Goal: Task Accomplishment & Management: Complete application form

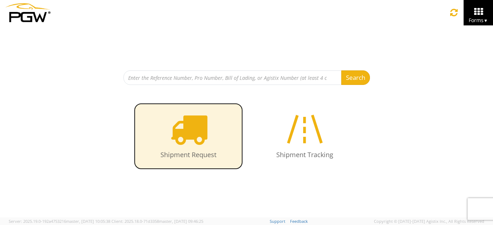
click at [188, 123] on icon at bounding box center [188, 128] width 37 height 37
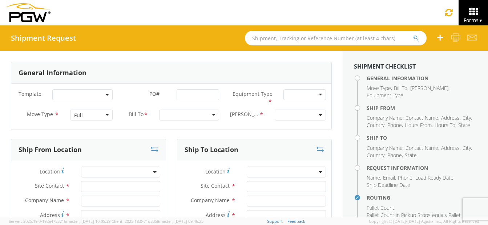
click at [103, 115] on div "Full" at bounding box center [91, 115] width 43 height 11
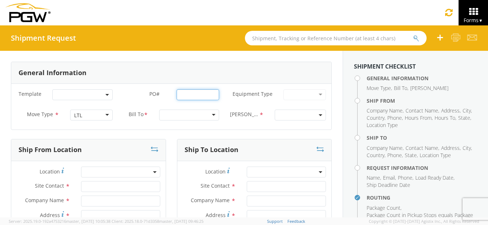
click at [191, 95] on input "PO# *" at bounding box center [198, 94] width 43 height 11
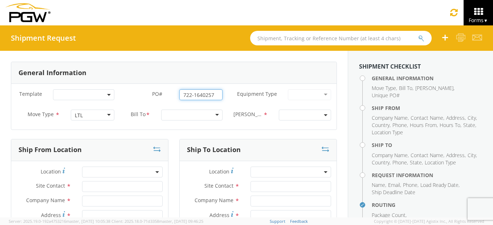
type input "722-1640257"
click at [209, 114] on div at bounding box center [191, 115] width 61 height 11
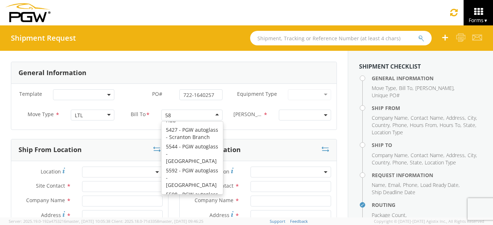
scroll to position [2, 0]
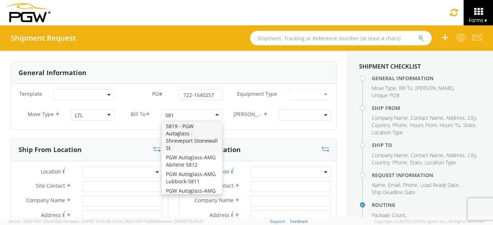
type input "5810"
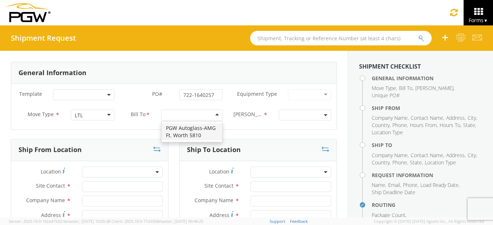
scroll to position [0, 0]
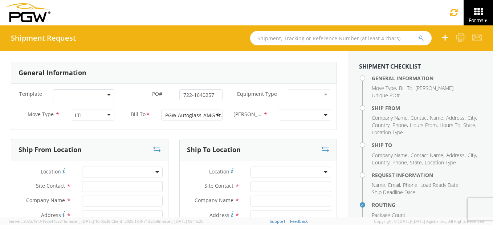
click at [297, 114] on span at bounding box center [305, 115] width 52 height 11
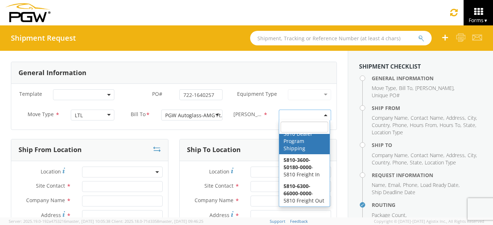
scroll to position [28, 0]
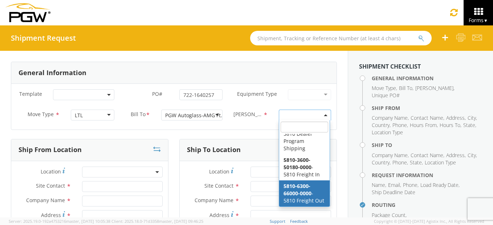
select select "5810-6300-66000-0000"
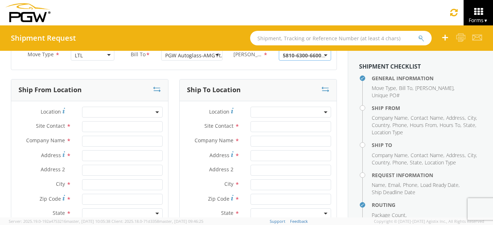
scroll to position [73, 0]
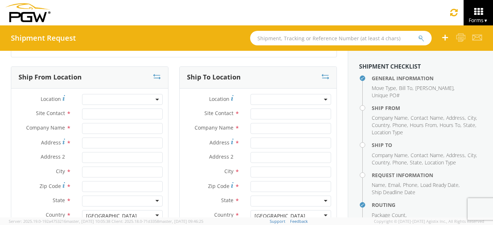
click at [90, 99] on span at bounding box center [122, 99] width 81 height 11
click at [100, 116] on input "search" at bounding box center [122, 111] width 76 height 11
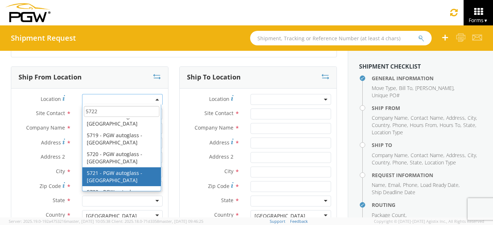
scroll to position [327, 0]
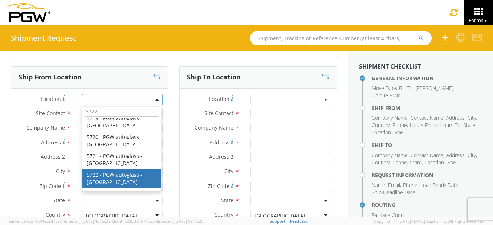
type input "5722"
type input "5722 Branch Manager"
type input "5722 - PGW autoglass - Houston"
type input "4555 Airline Dr Ste 170"
type input "Houston"
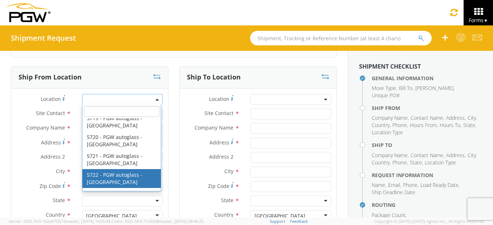
type input "77022"
type input "lkqsp_o_pm_5722@pgwag.com"
type input "713-699-0400"
type input "8:00 AM"
type input "2:00 PM"
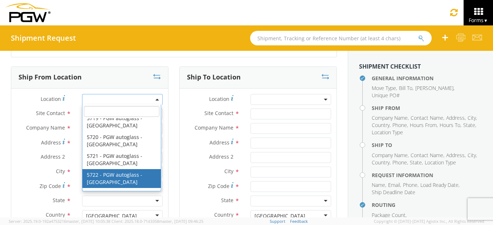
select select "28481"
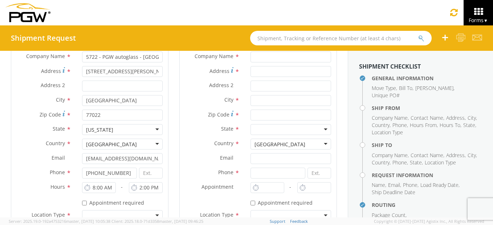
scroll to position [182, 0]
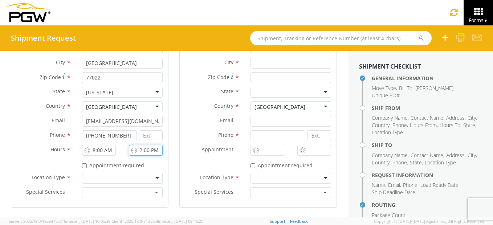
click at [140, 150] on input "2:00 PM" at bounding box center [146, 150] width 34 height 11
type input "4:00 PM"
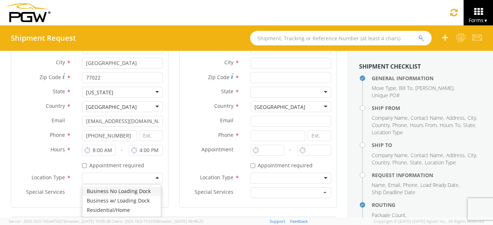
click at [154, 174] on div at bounding box center [122, 178] width 81 height 11
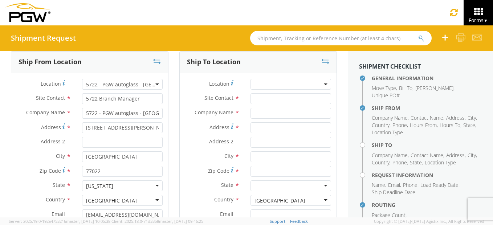
scroll to position [36, 0]
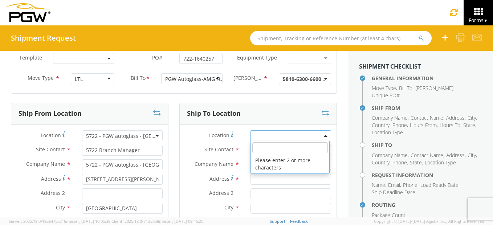
click at [271, 134] on span at bounding box center [291, 135] width 81 height 11
click at [269, 134] on span at bounding box center [291, 135] width 81 height 11
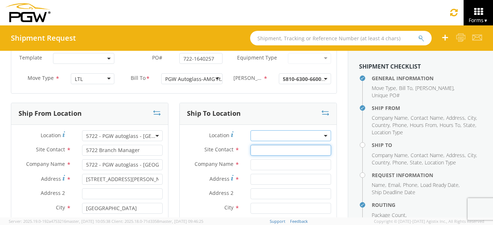
click at [254, 151] on input "text" at bounding box center [291, 150] width 81 height 11
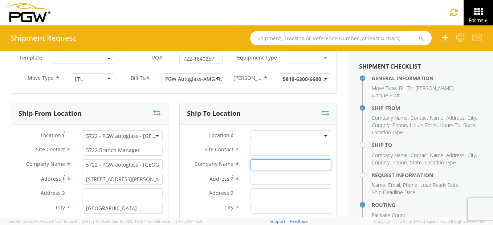
click at [258, 165] on input "text" at bounding box center [291, 165] width 81 height 11
type input "g"
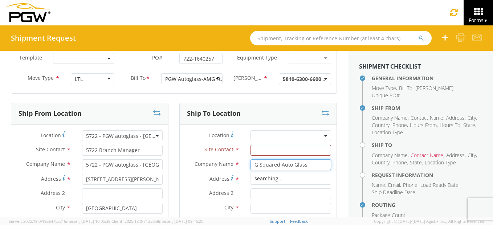
type input "G Squared Auto Glass"
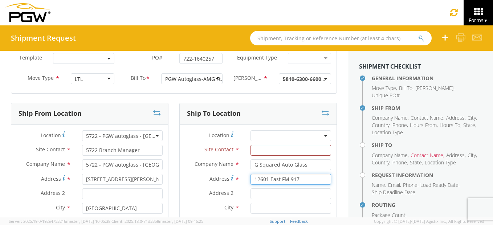
type input "12601 East FM 917"
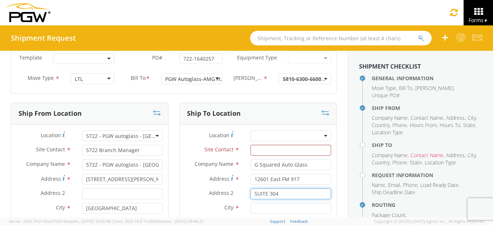
type input "SUITE 304"
click at [256, 209] on input "text" at bounding box center [291, 208] width 81 height 11
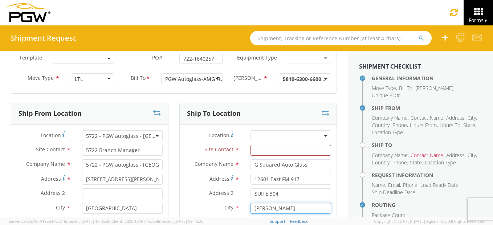
type input "ALVARADO"
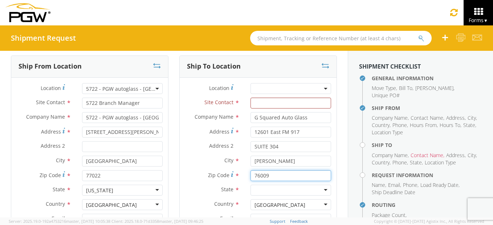
scroll to position [120, 0]
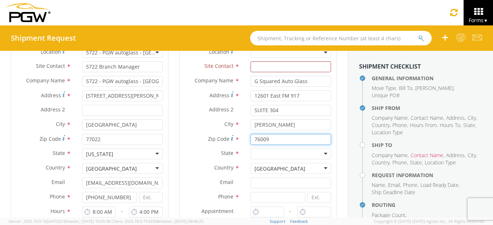
type input "76009"
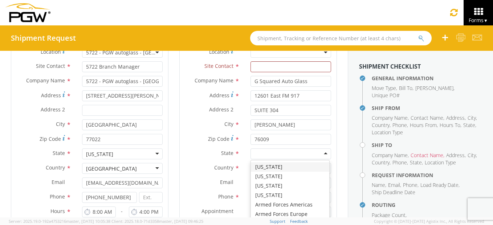
click at [274, 152] on div at bounding box center [291, 154] width 81 height 11
type input "T"
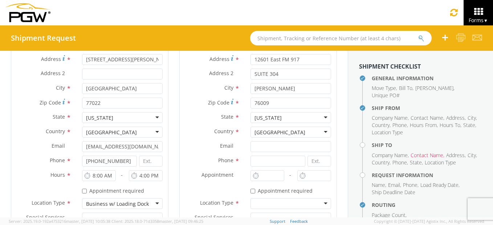
scroll to position [0, 0]
click at [270, 159] on input at bounding box center [278, 161] width 55 height 11
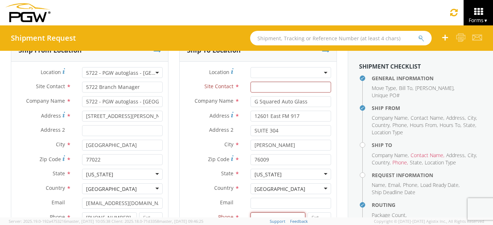
scroll to position [84, 0]
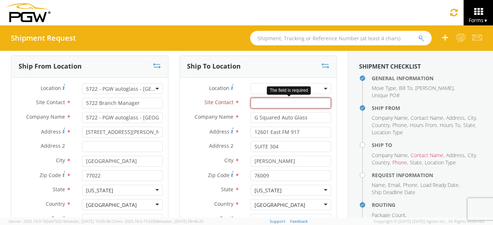
click at [265, 106] on input "text" at bounding box center [291, 103] width 81 height 11
paste input "Garrett Young"
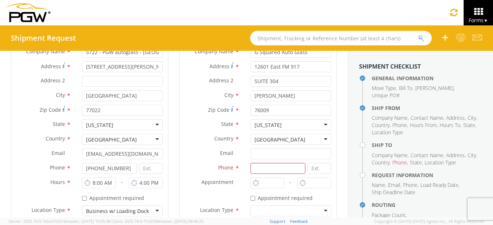
scroll to position [193, 0]
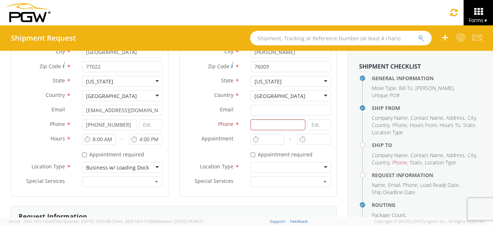
type input "Garrett Young"
paste input "817-6882998"
type input "817-6882998"
type input "9:00 AM"
click at [269, 138] on input "9:00 AM" at bounding box center [268, 139] width 34 height 11
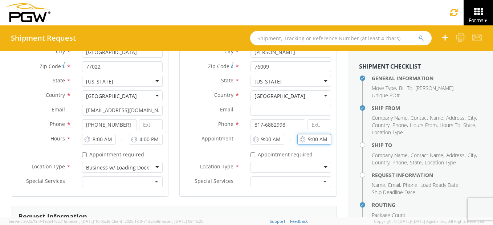
click at [306, 140] on input "9:00 AM" at bounding box center [315, 139] width 34 height 11
type input "3:00 PM"
click at [285, 170] on div at bounding box center [291, 167] width 81 height 11
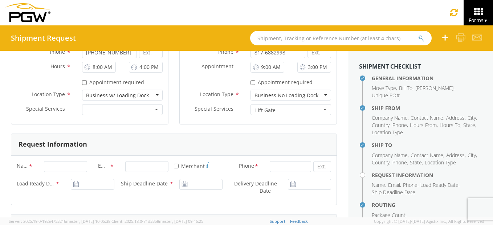
scroll to position [265, 0]
click at [70, 165] on input "Name *" at bounding box center [65, 166] width 43 height 11
type input "Artis L Dickerson"
type input "Pittsburgh Auto Glass"
type input "adickerson@pgwautoglass.com"
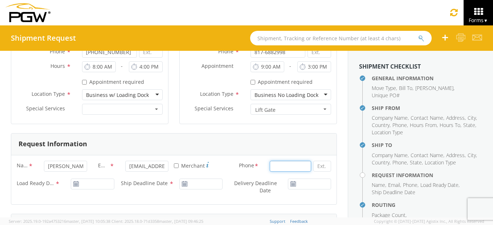
type input "8322336024"
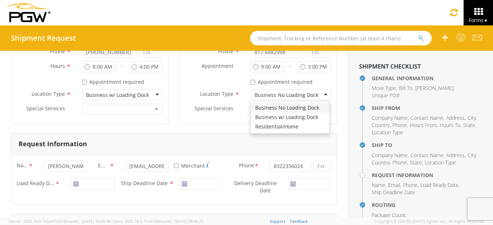
type input "Pittsburgh Auto Glass"
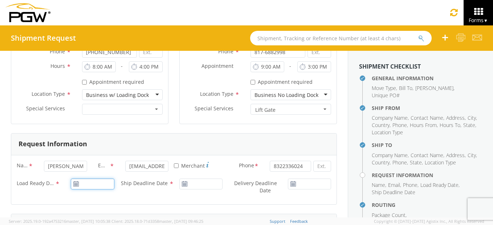
type input "09/15/2025"
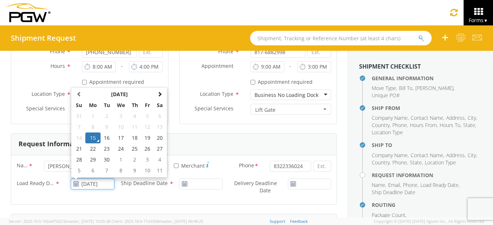
click at [99, 185] on input "09/15/2025" at bounding box center [92, 184] width 43 height 11
click at [93, 136] on td "15" at bounding box center [92, 138] width 15 height 11
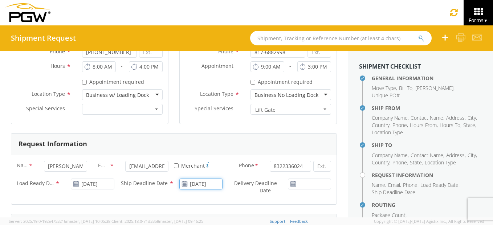
click at [200, 183] on input "09/15/2025" at bounding box center [200, 184] width 43 height 11
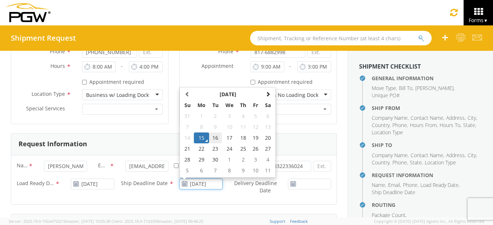
click at [213, 138] on td "16" at bounding box center [215, 138] width 13 height 11
type input "09/16/2025"
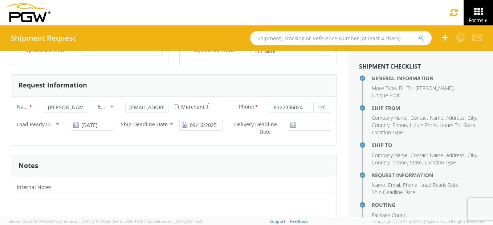
scroll to position [338, 0]
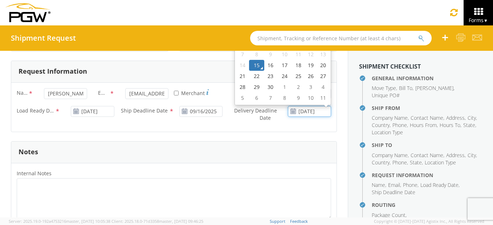
click at [297, 109] on input "09/15/2025" at bounding box center [309, 111] width 43 height 11
click at [268, 64] on td "16" at bounding box center [271, 65] width 13 height 11
type input "09/16/2025"
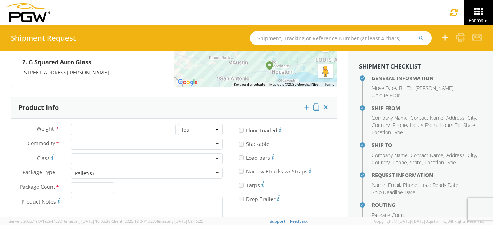
scroll to position [665, 0]
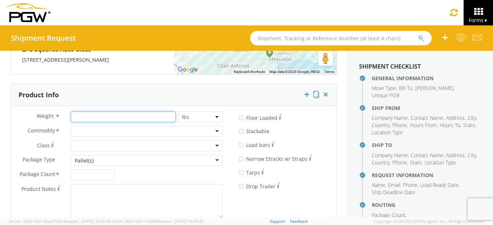
click at [81, 117] on input "number" at bounding box center [123, 117] width 105 height 11
type input "750"
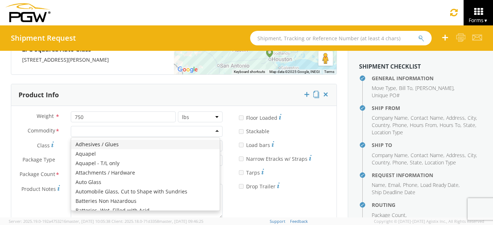
click at [102, 133] on div at bounding box center [147, 131] width 152 height 11
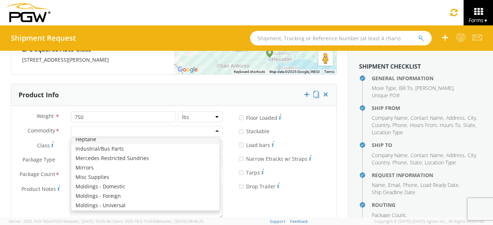
scroll to position [291, 0]
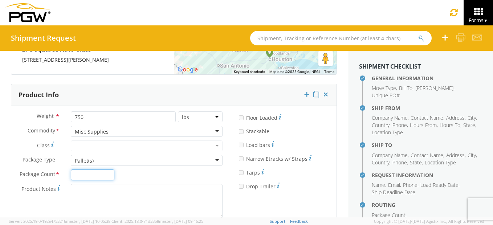
click at [100, 174] on input "Package Count *" at bounding box center [92, 175] width 43 height 11
type input "1"
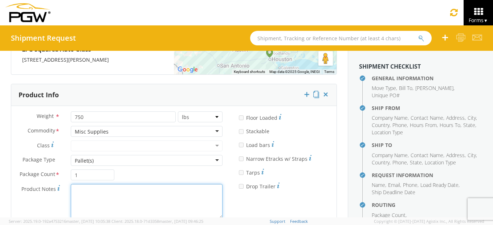
click at [97, 194] on textarea "Product Notes *" at bounding box center [147, 201] width 152 height 35
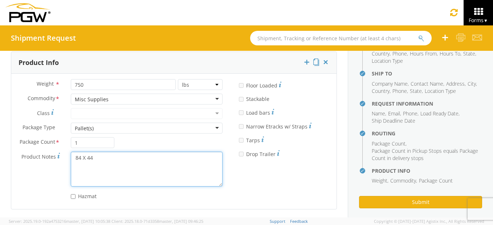
scroll to position [698, 0]
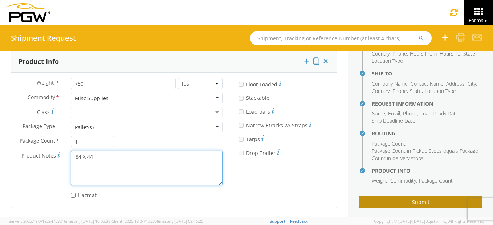
type textarea "84 X 44"
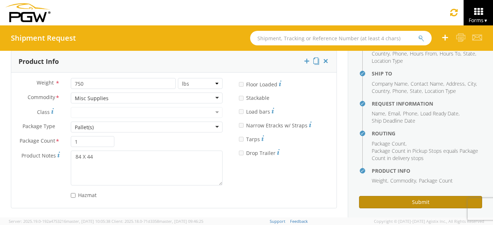
click at [393, 196] on button "Submit" at bounding box center [420, 202] width 123 height 12
